Goal: Transaction & Acquisition: Download file/media

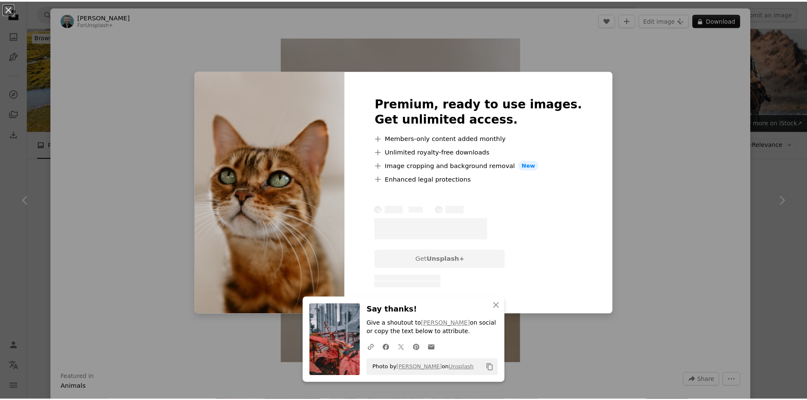
scroll to position [339, 0]
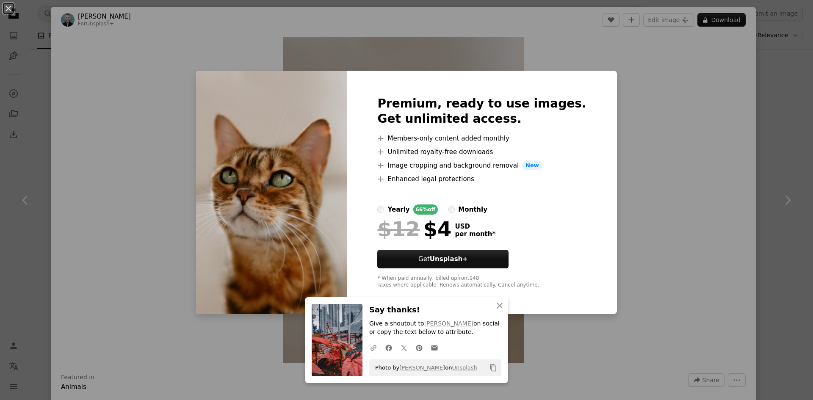
click at [749, 175] on div "An X shape An X shape Close Say thanks! Give a shoutout to [PERSON_NAME] on soc…" at bounding box center [406, 200] width 813 height 400
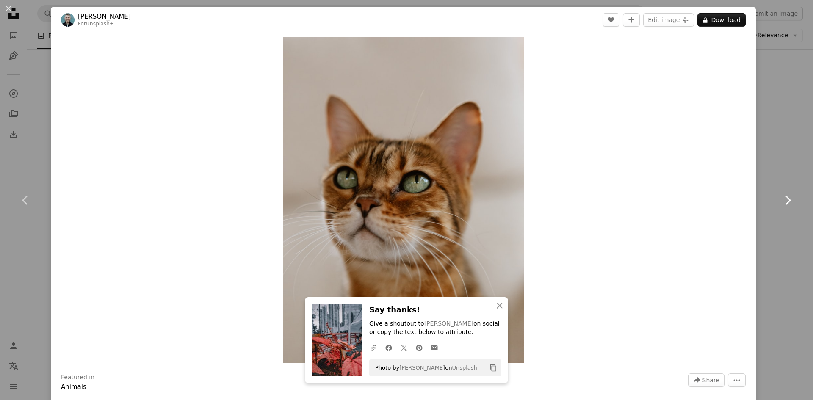
click at [773, 167] on link "Chevron right" at bounding box center [787, 200] width 51 height 81
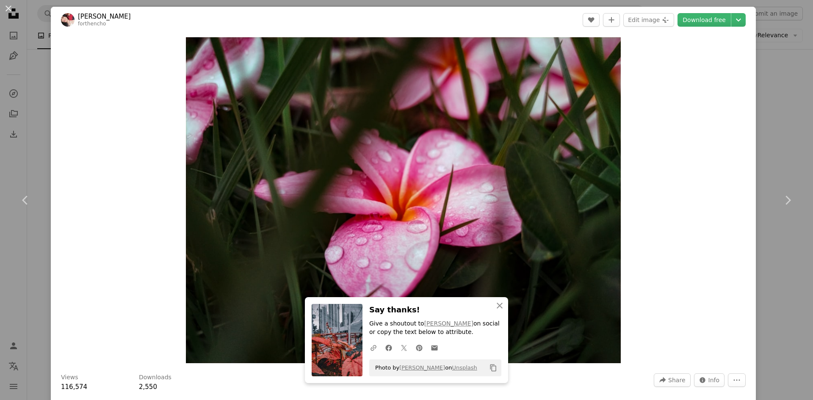
click at [772, 104] on div "An X shape Chevron left Chevron right An X shape Close Say thanks! Give a shout…" at bounding box center [406, 200] width 813 height 400
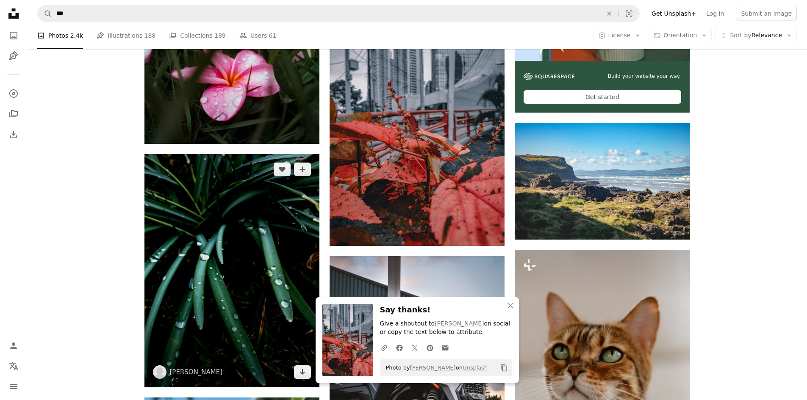
click at [168, 251] on img at bounding box center [231, 270] width 175 height 233
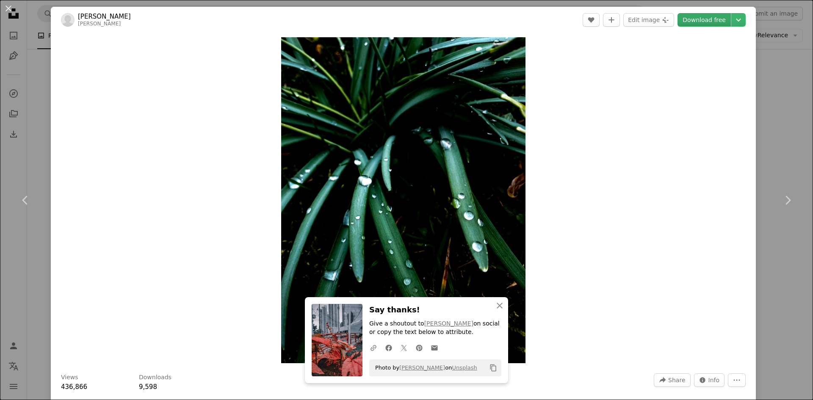
click at [691, 17] on link "Download free" at bounding box center [704, 20] width 53 height 14
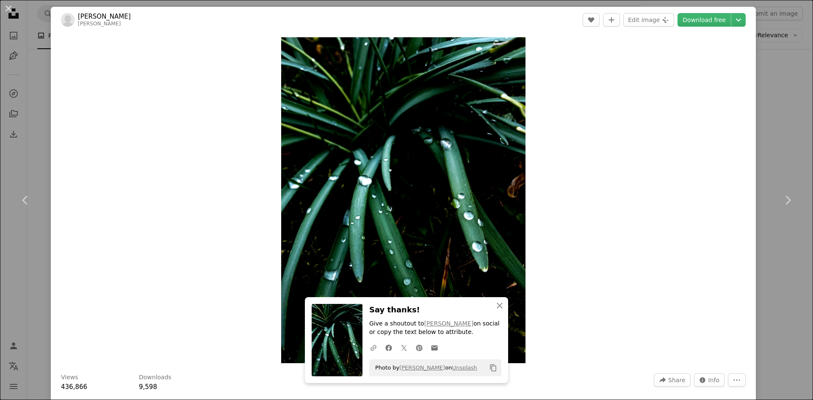
click at [778, 79] on div "An X shape Chevron left Chevron right An X shape Close Say thanks! Give a shout…" at bounding box center [406, 200] width 813 height 400
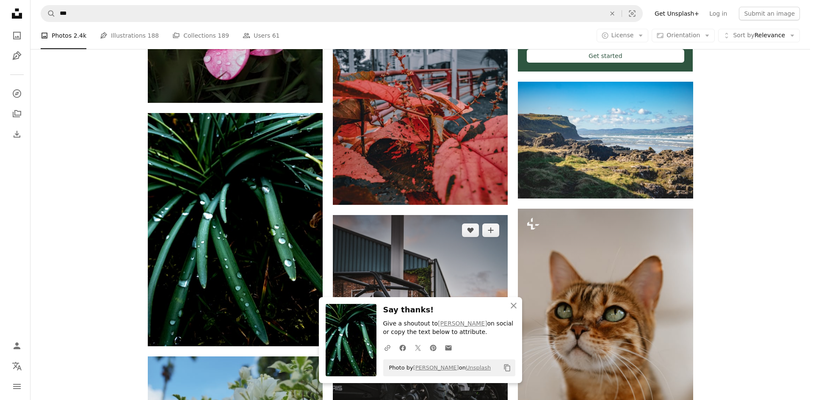
scroll to position [508, 0]
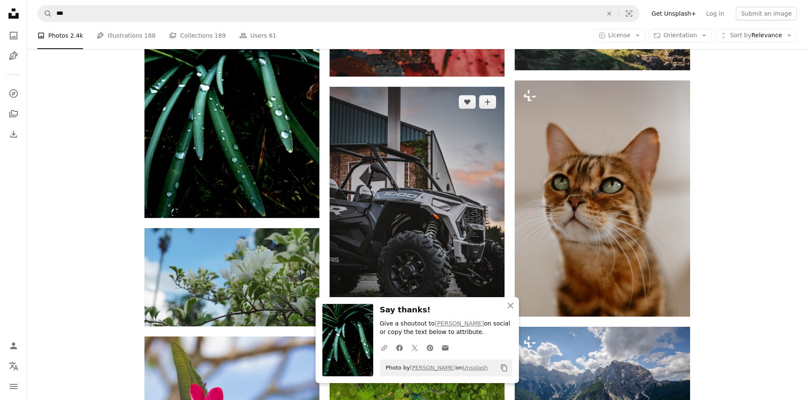
click at [392, 174] on img at bounding box center [416, 209] width 175 height 245
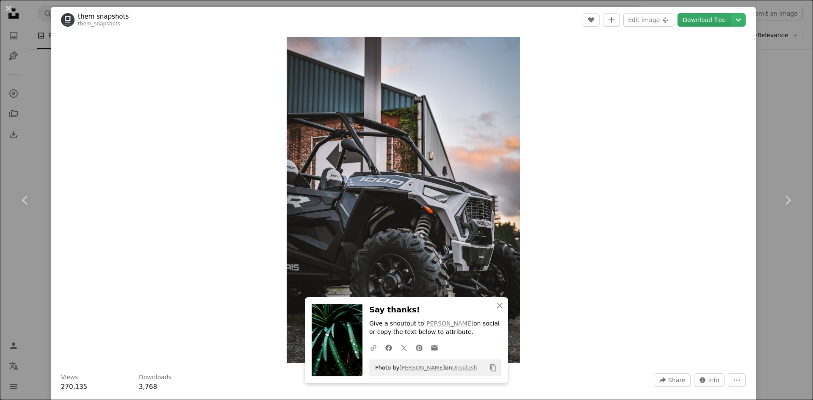
click at [683, 20] on link "Download free" at bounding box center [704, 20] width 53 height 14
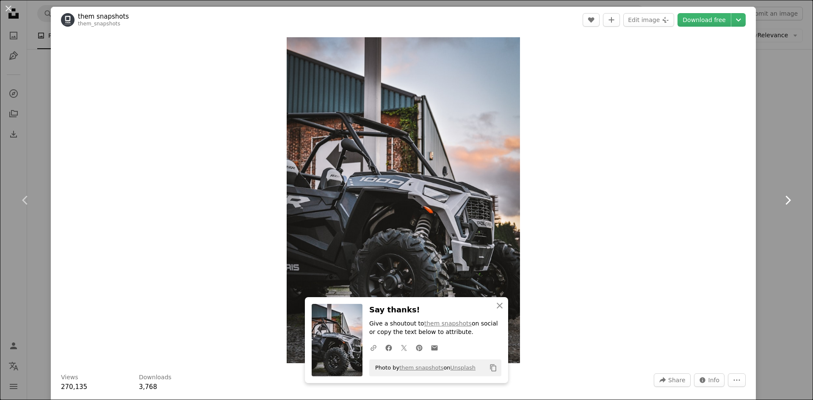
click at [776, 177] on link "Chevron right" at bounding box center [787, 200] width 51 height 81
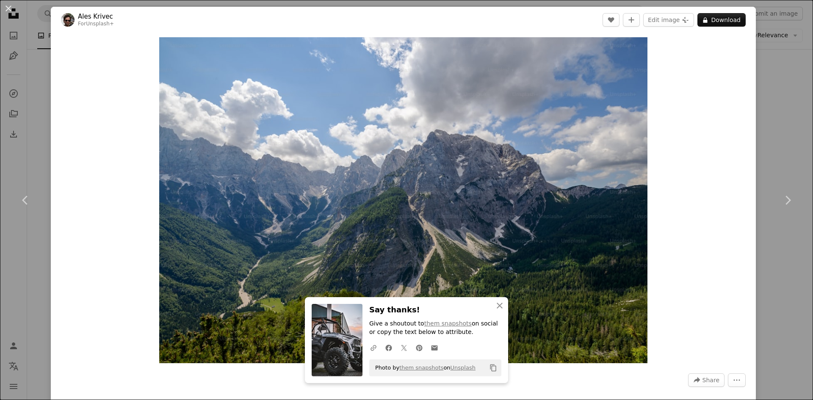
scroll to position [169, 0]
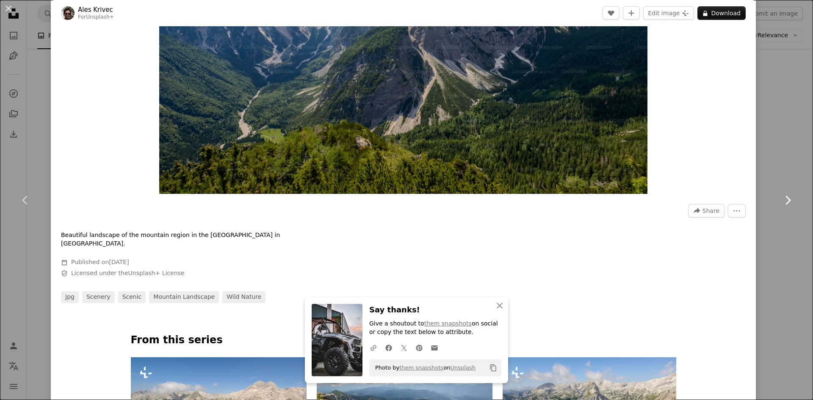
click at [773, 198] on link "Chevron right" at bounding box center [787, 200] width 51 height 81
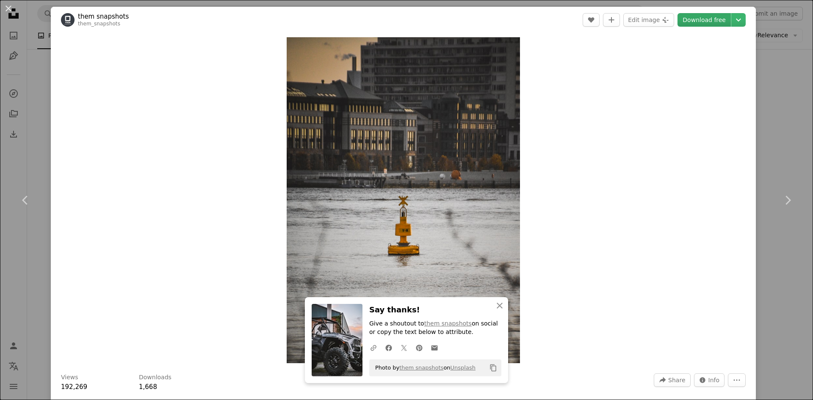
click at [714, 20] on link "Download free" at bounding box center [704, 20] width 53 height 14
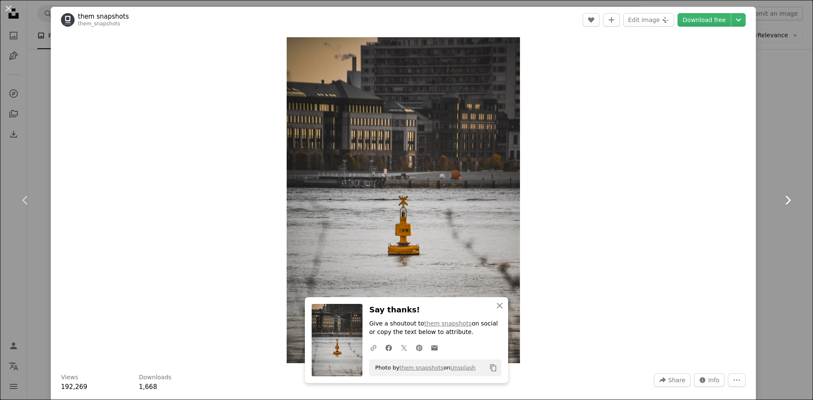
click at [786, 197] on icon at bounding box center [789, 200] width 6 height 9
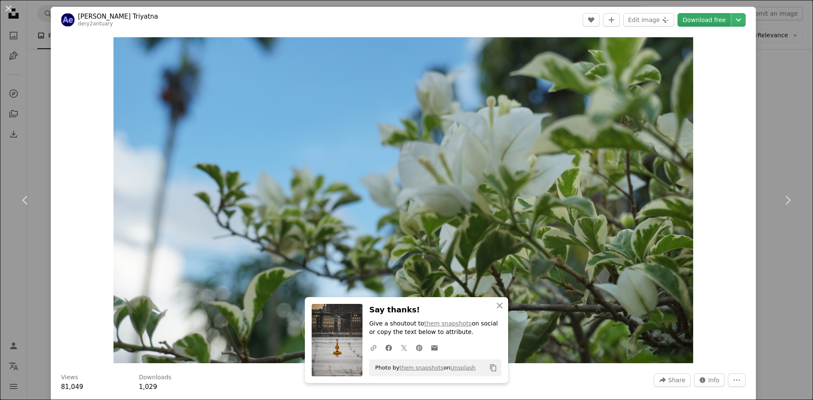
click at [695, 16] on link "Download free" at bounding box center [704, 20] width 53 height 14
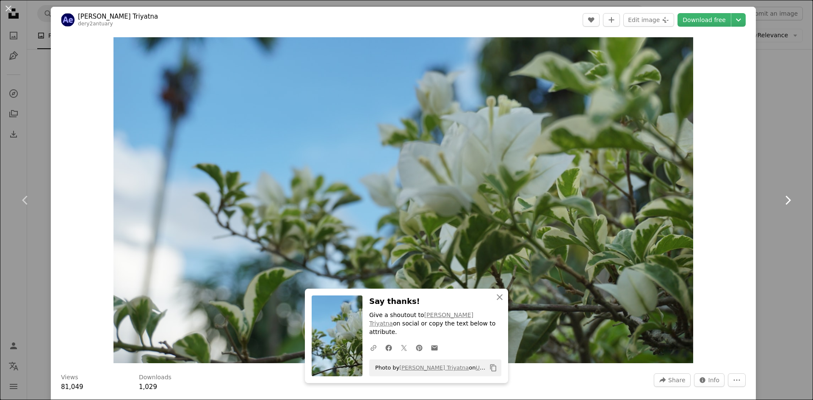
click at [782, 201] on icon "Chevron right" at bounding box center [788, 201] width 14 height 14
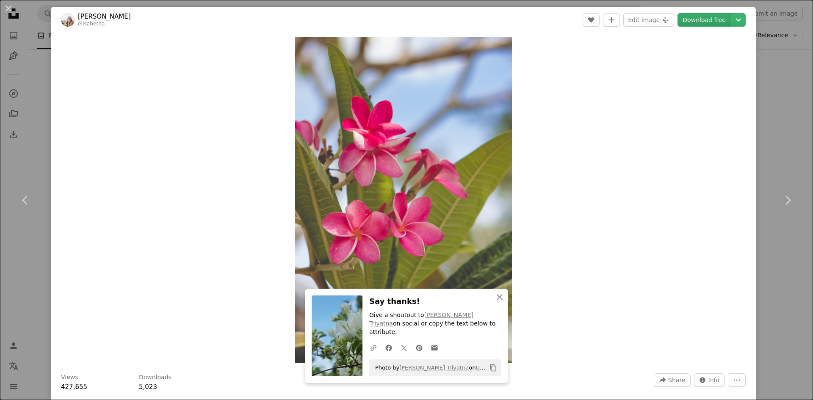
click at [691, 20] on link "Download free" at bounding box center [704, 20] width 53 height 14
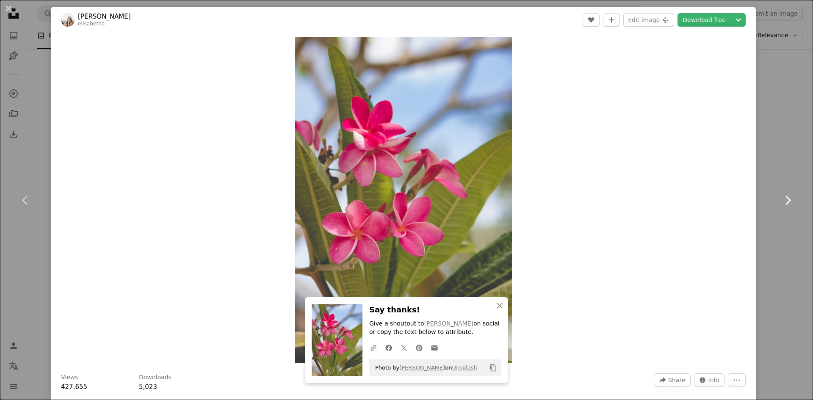
click at [786, 204] on icon at bounding box center [789, 200] width 6 height 9
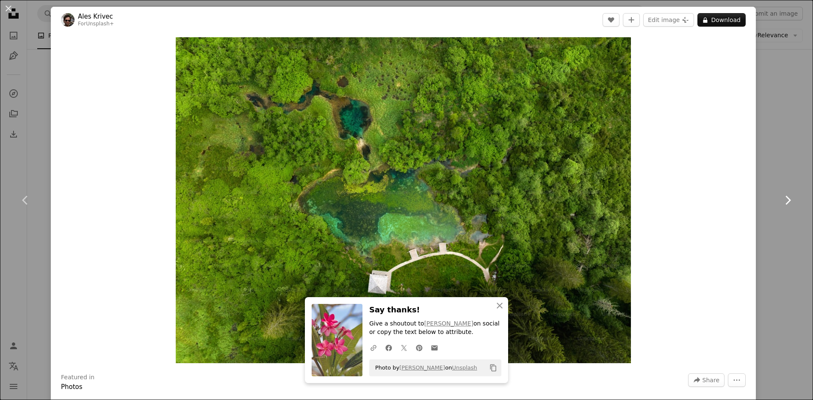
click at [774, 203] on link "Chevron right" at bounding box center [787, 200] width 51 height 81
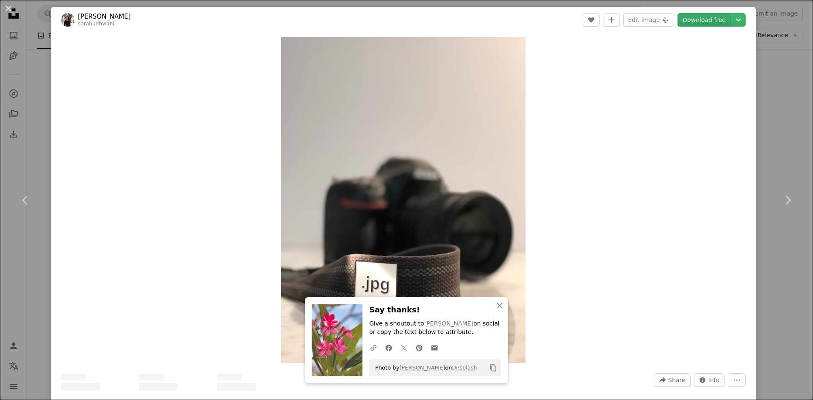
click at [690, 22] on link "Download free" at bounding box center [704, 20] width 53 height 14
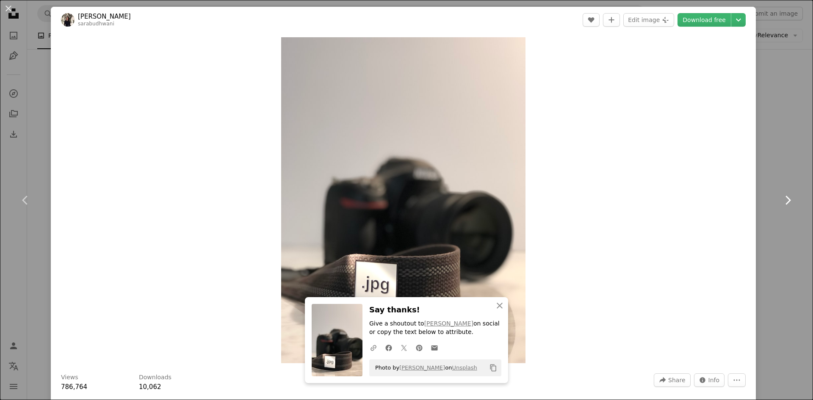
click at [780, 190] on link "Chevron right" at bounding box center [787, 200] width 51 height 81
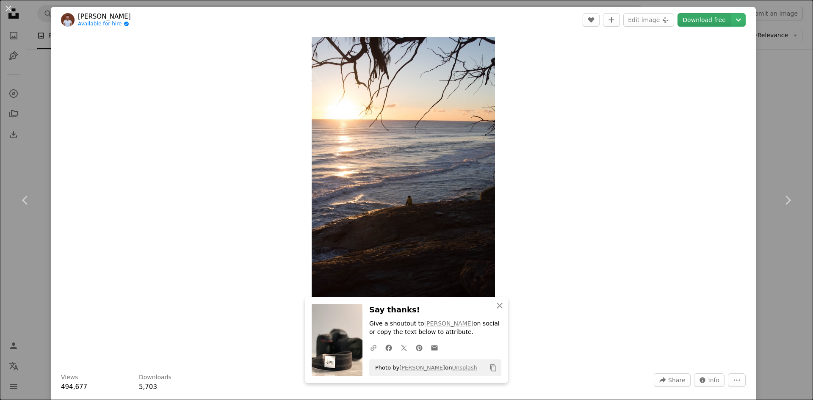
click at [697, 20] on link "Download free" at bounding box center [704, 20] width 53 height 14
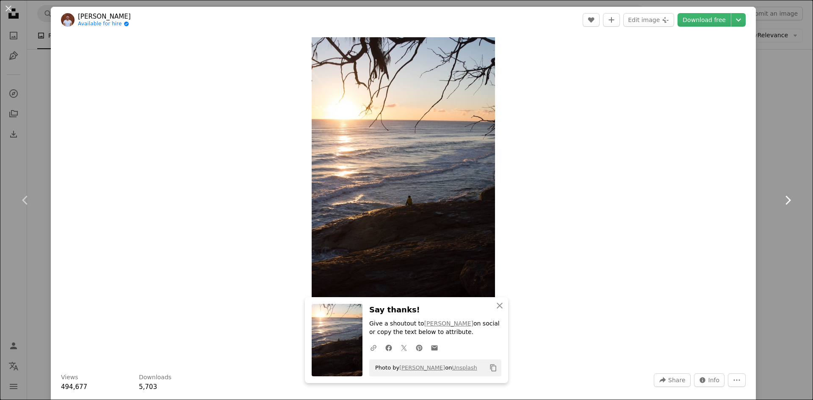
click at [786, 200] on icon "Chevron right" at bounding box center [788, 201] width 14 height 14
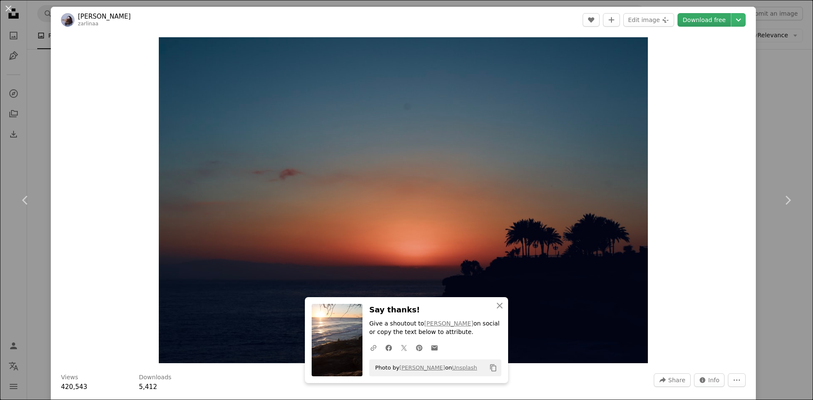
click at [693, 19] on link "Download free" at bounding box center [704, 20] width 53 height 14
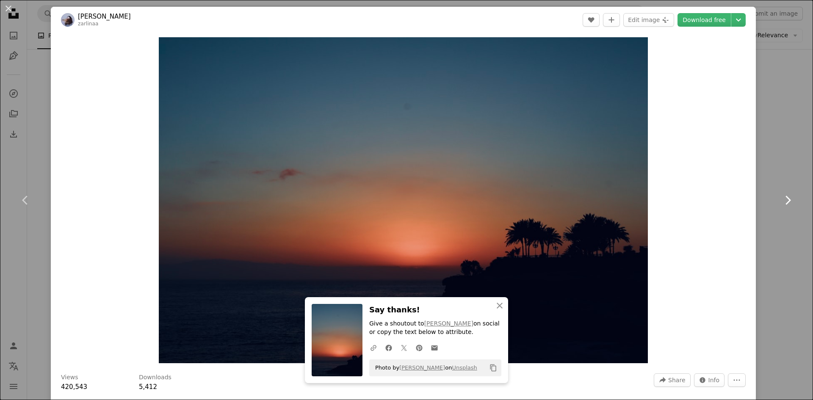
click at [773, 194] on link "Chevron right" at bounding box center [787, 200] width 51 height 81
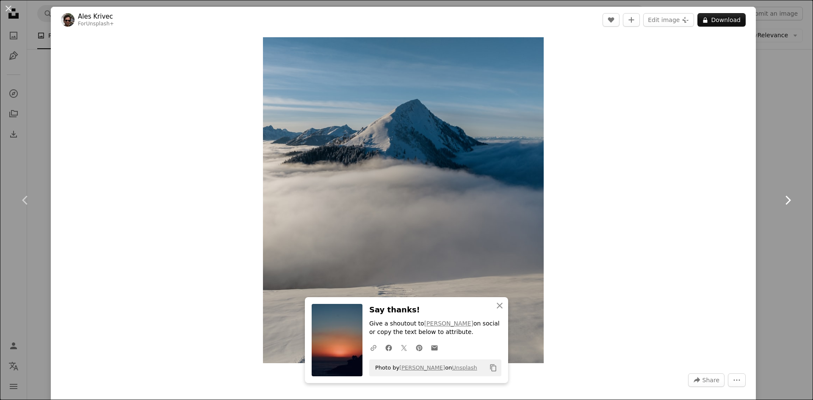
click at [784, 198] on icon "Chevron right" at bounding box center [788, 201] width 14 height 14
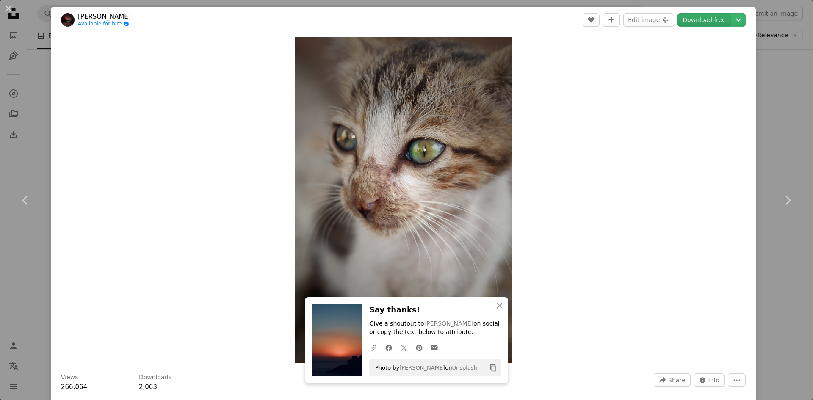
click at [686, 25] on link "Download free" at bounding box center [704, 20] width 53 height 14
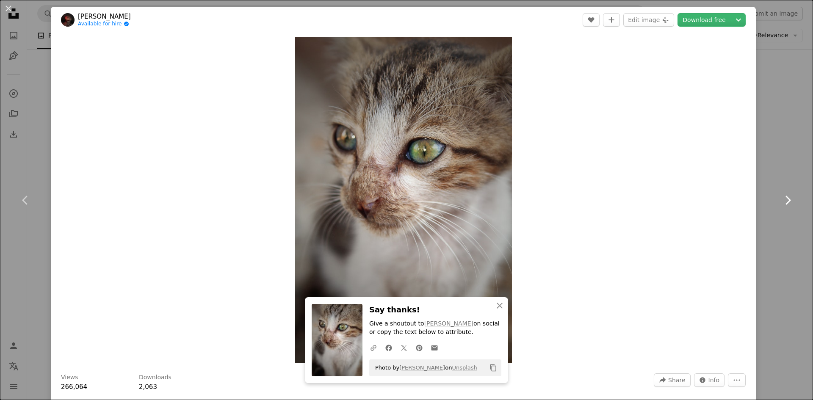
drag, startPoint x: 772, startPoint y: 194, endPoint x: 770, endPoint y: 188, distance: 5.6
click at [772, 194] on link "Chevron right" at bounding box center [787, 200] width 51 height 81
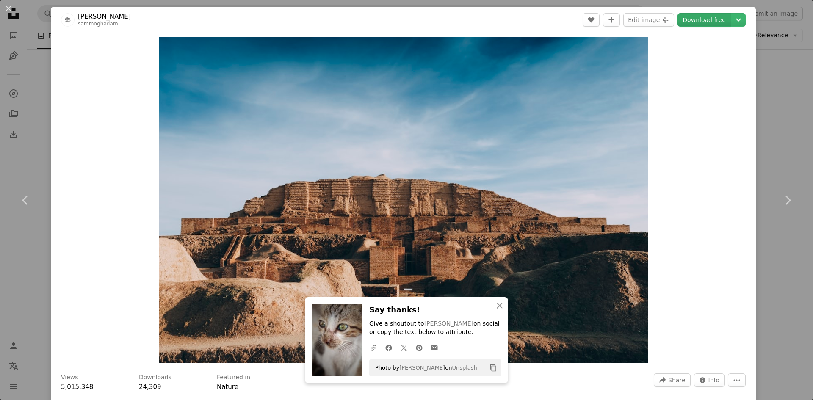
click at [689, 18] on link "Download free" at bounding box center [704, 20] width 53 height 14
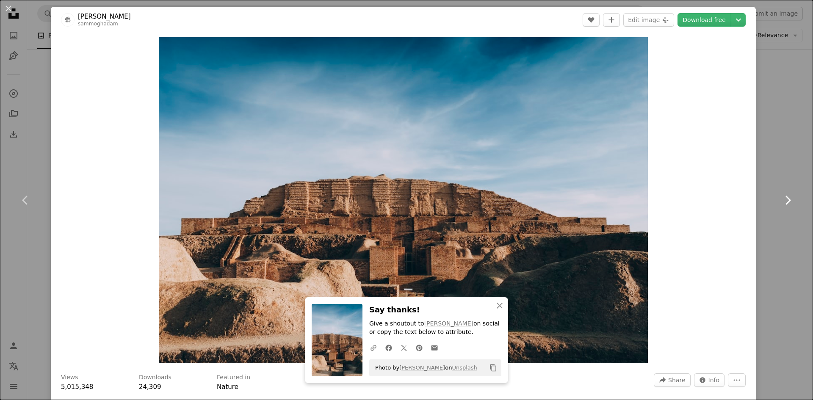
click at [781, 198] on icon "Chevron right" at bounding box center [788, 201] width 14 height 14
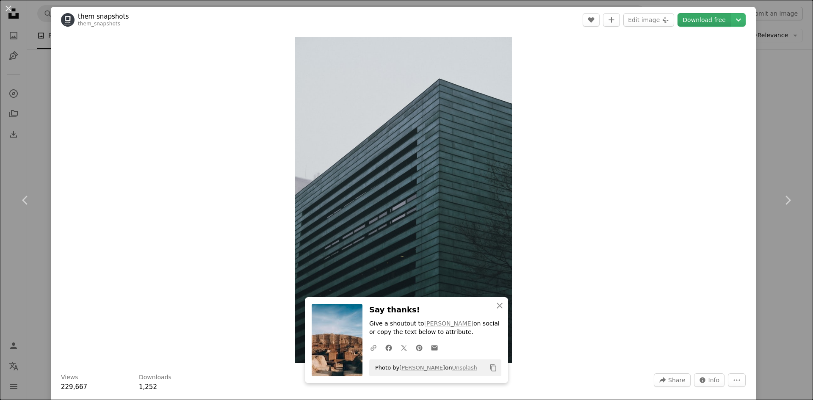
click at [703, 25] on link "Download free" at bounding box center [704, 20] width 53 height 14
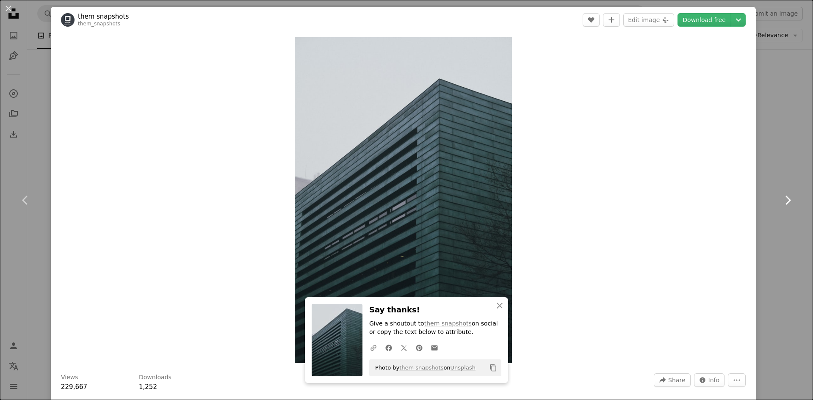
drag, startPoint x: 767, startPoint y: 182, endPoint x: 766, endPoint y: 177, distance: 5.6
click at [767, 182] on link "Chevron right" at bounding box center [787, 200] width 51 height 81
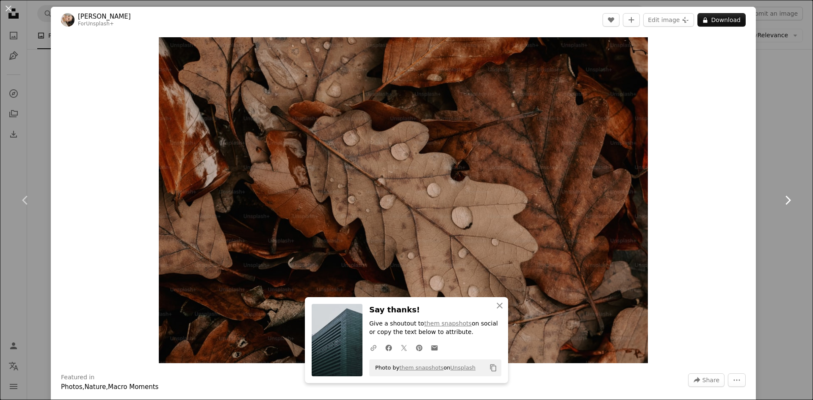
click at [781, 196] on icon "Chevron right" at bounding box center [788, 201] width 14 height 14
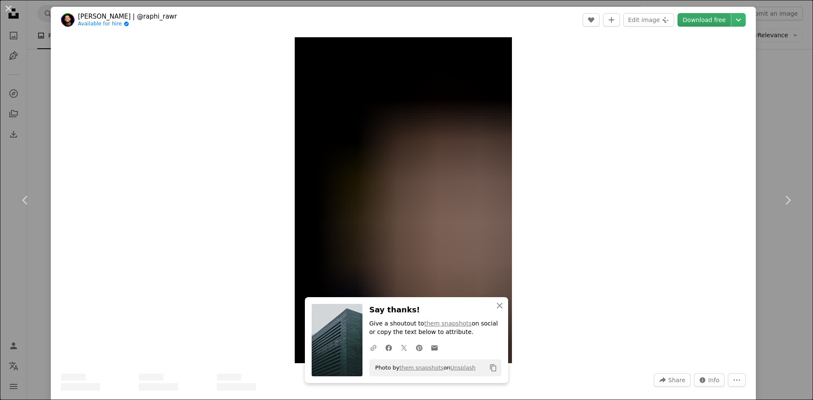
click at [689, 23] on link "Download free" at bounding box center [704, 20] width 53 height 14
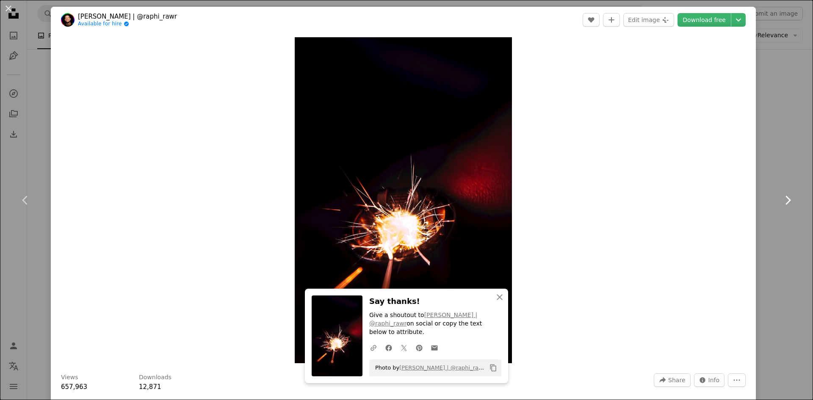
click at [772, 193] on link "Chevron right" at bounding box center [787, 200] width 51 height 81
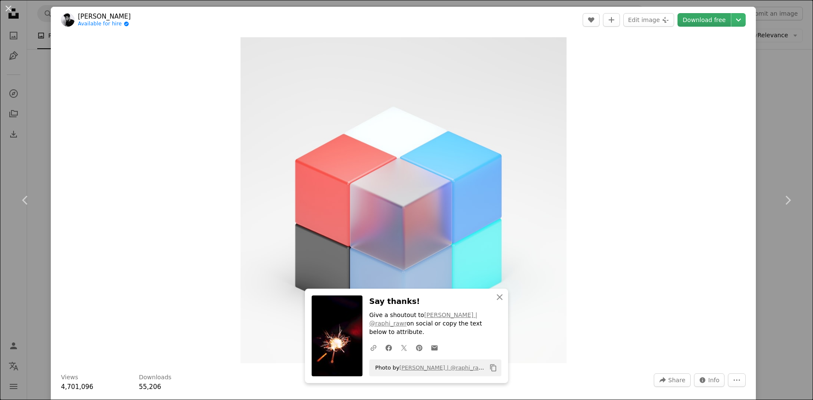
click at [695, 18] on link "Download free" at bounding box center [704, 20] width 53 height 14
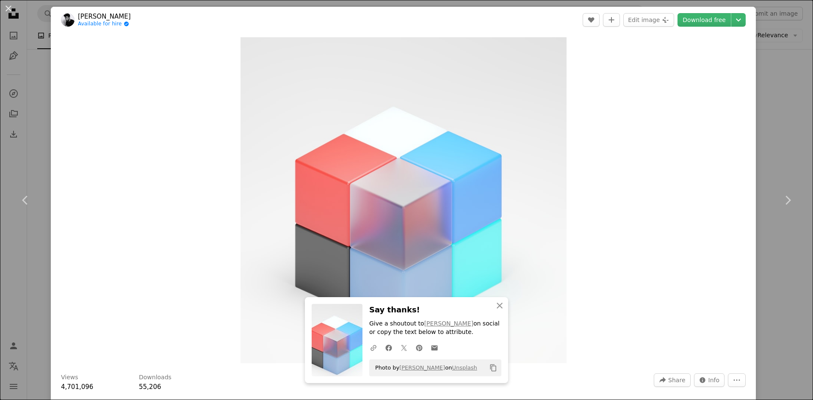
click at [775, 98] on div "An X shape Chevron left Chevron right An X shape Close Say thanks! Give a shout…" at bounding box center [406, 200] width 813 height 400
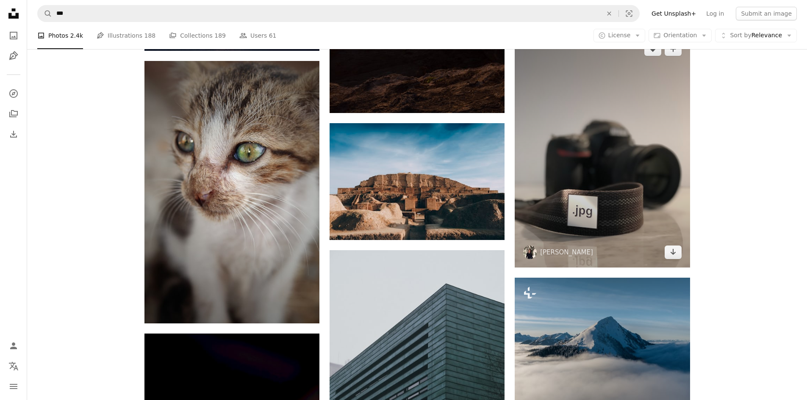
scroll to position [1228, 0]
